Goal: Task Accomplishment & Management: Use online tool/utility

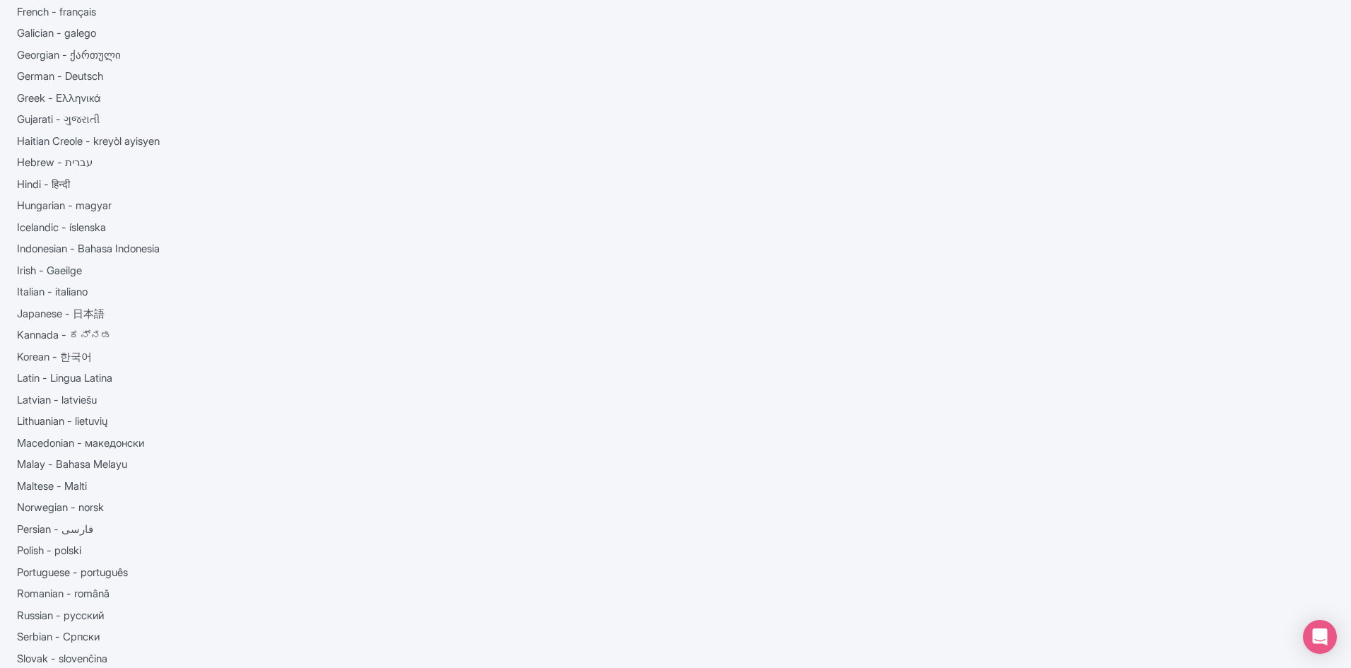
scroll to position [353, 0]
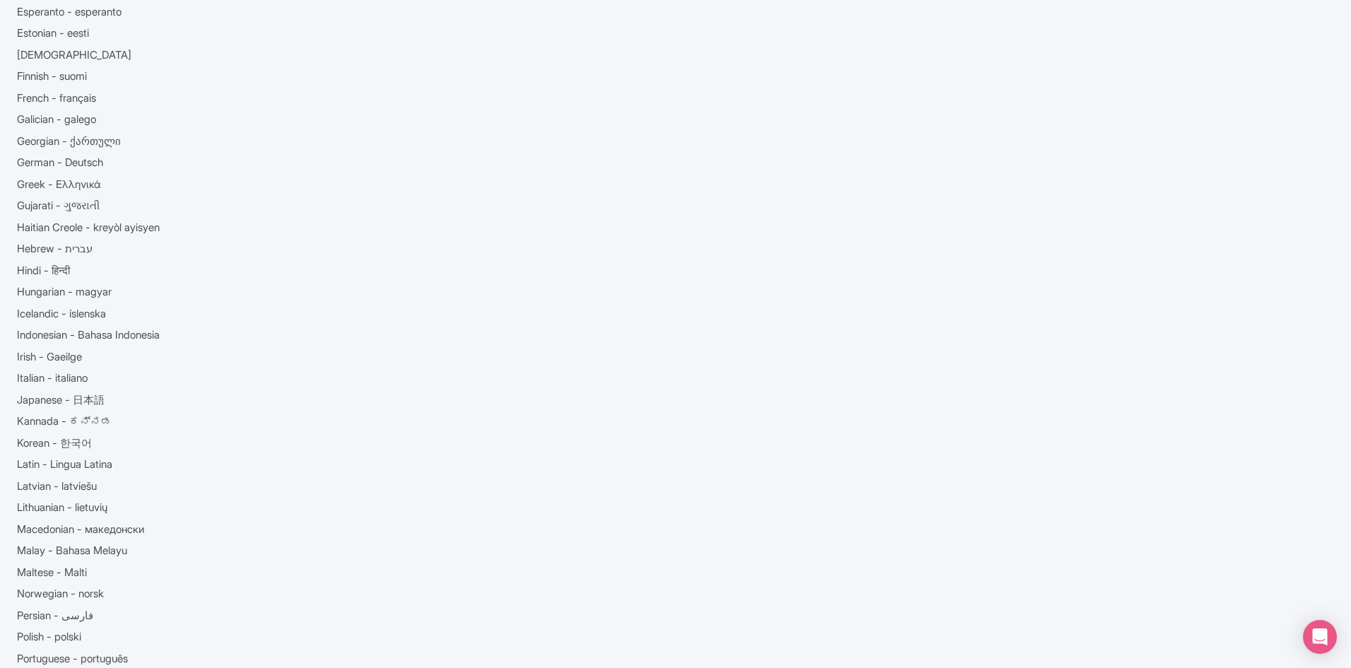
scroll to position [196, 0]
